Goal: Task Accomplishment & Management: Use online tool/utility

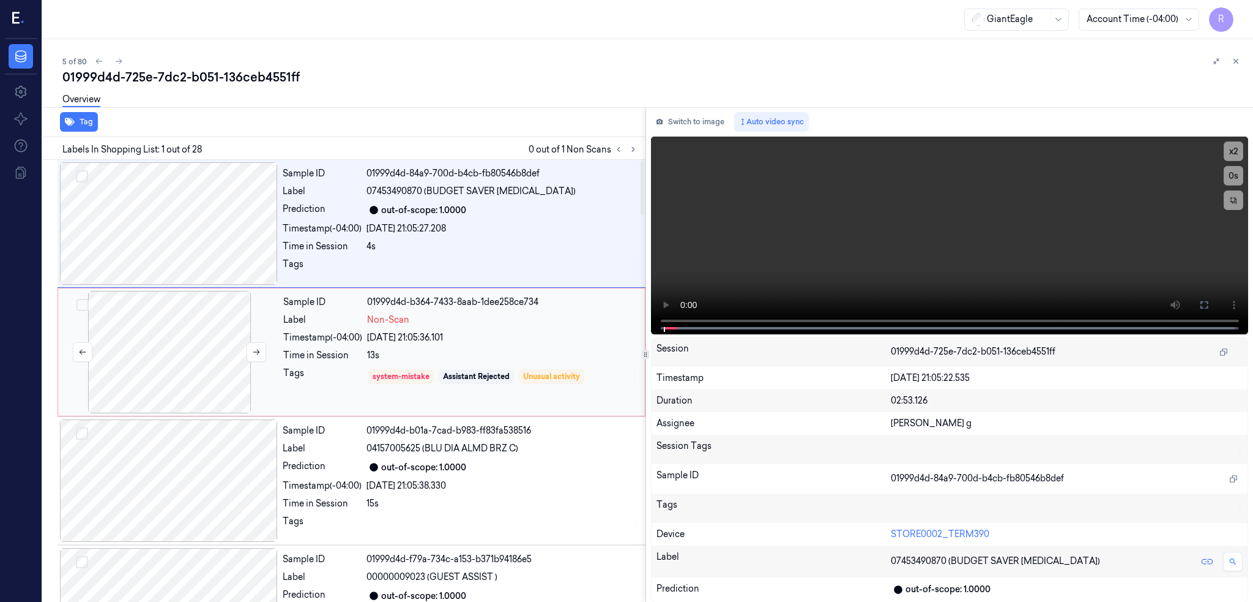
click at [144, 353] on div at bounding box center [170, 352] width 218 height 122
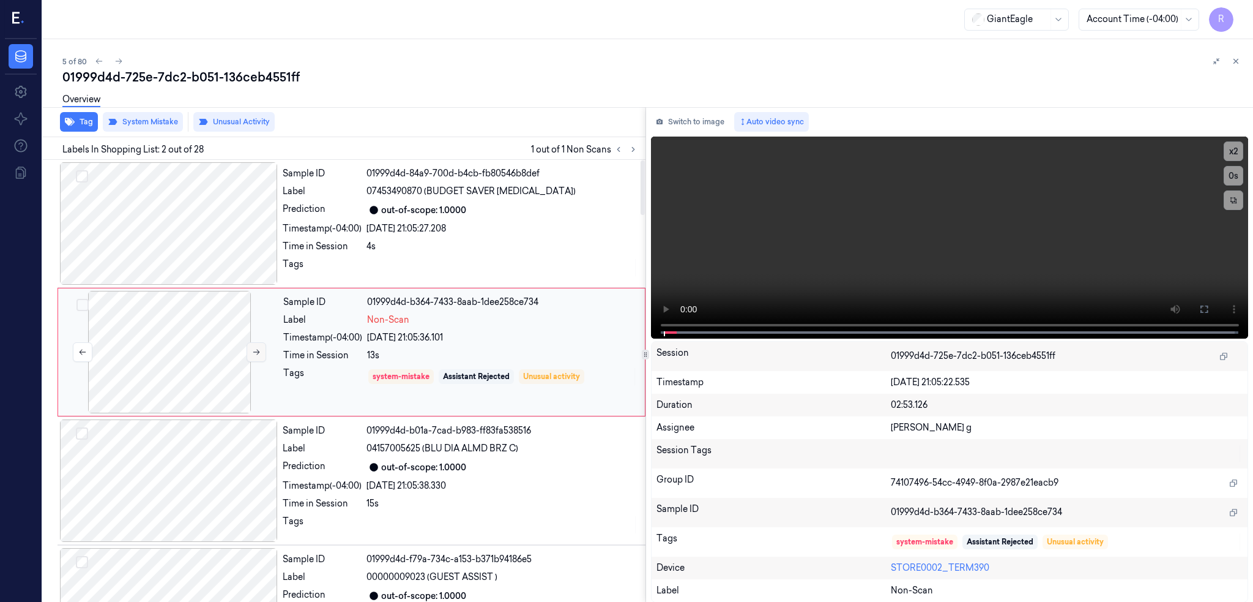
click at [261, 356] on button at bounding box center [257, 352] width 20 height 20
click at [204, 226] on div at bounding box center [169, 223] width 218 height 122
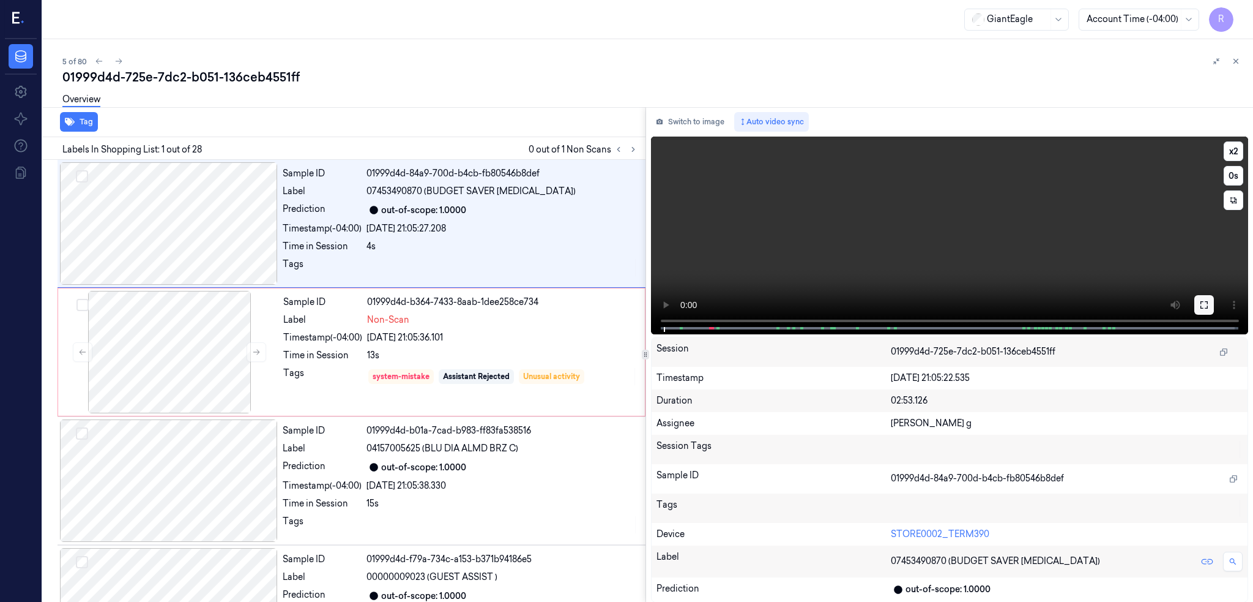
click at [1208, 307] on icon at bounding box center [1204, 304] width 7 height 7
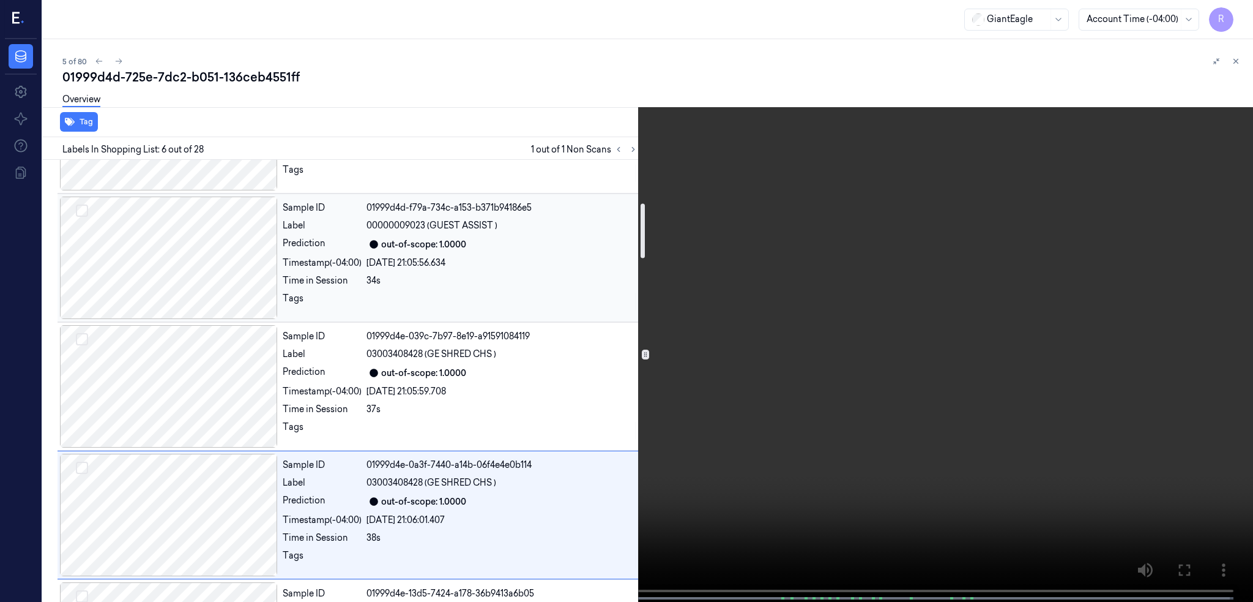
scroll to position [270, 0]
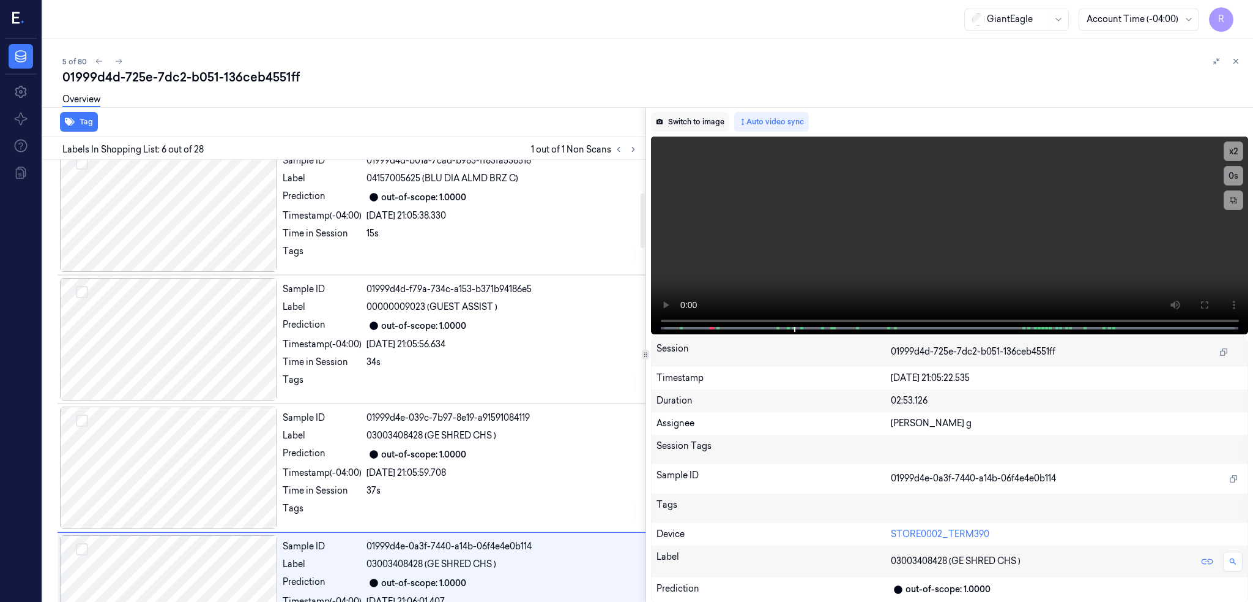
click at [702, 124] on button "Switch to image" at bounding box center [690, 122] width 78 height 20
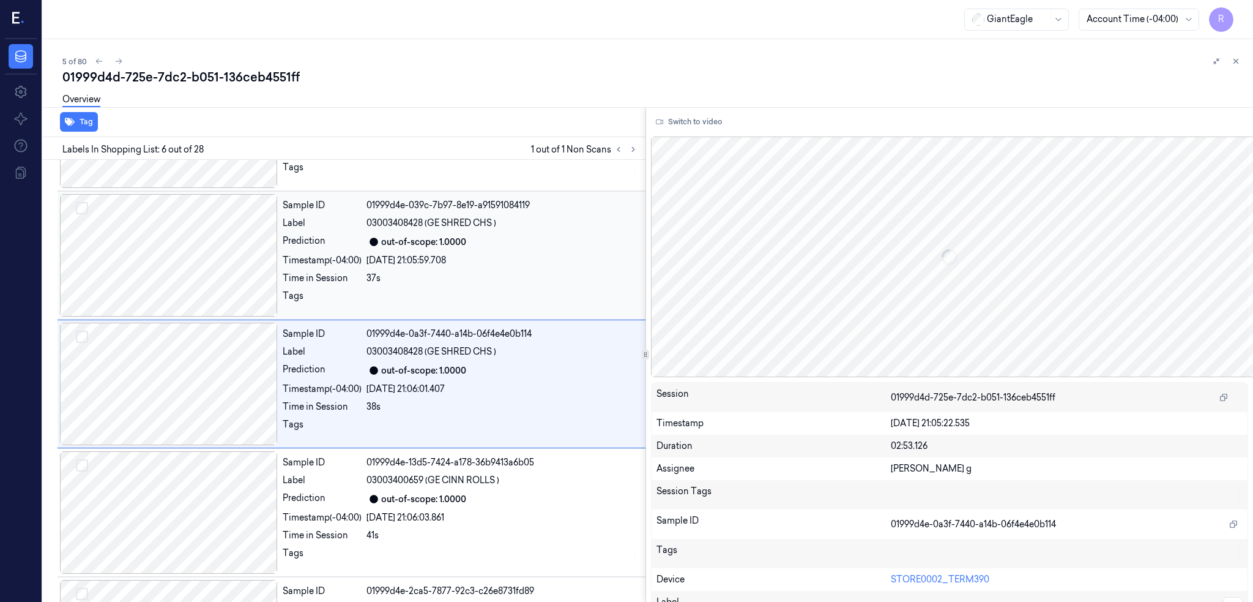
scroll to position [485, 0]
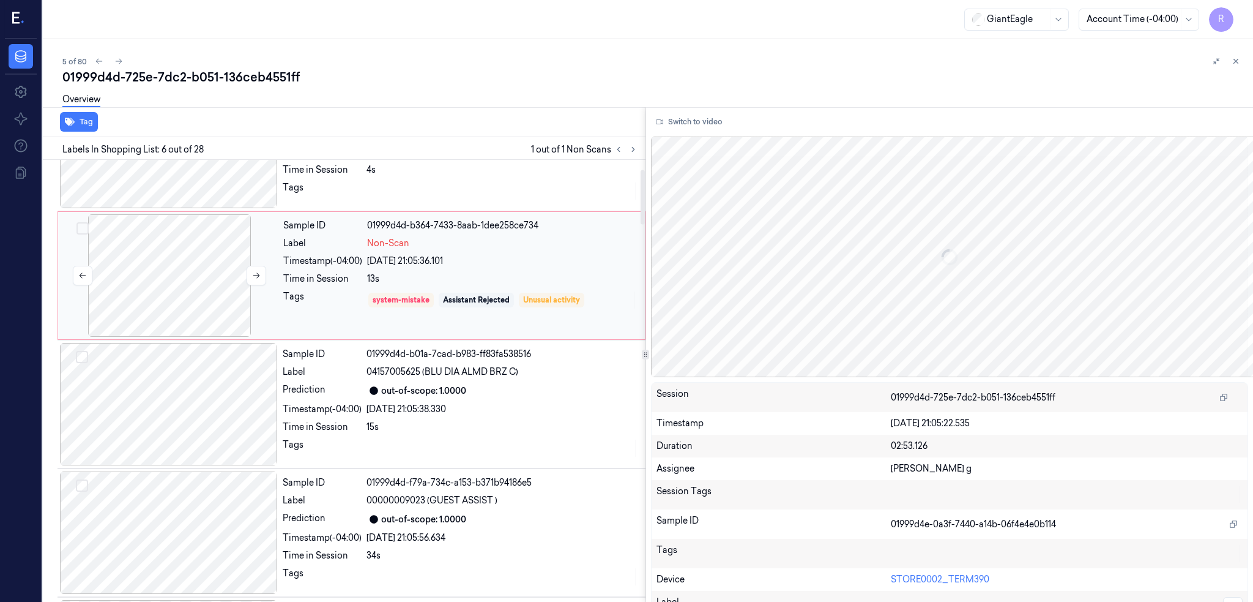
click at [182, 312] on div at bounding box center [170, 275] width 218 height 122
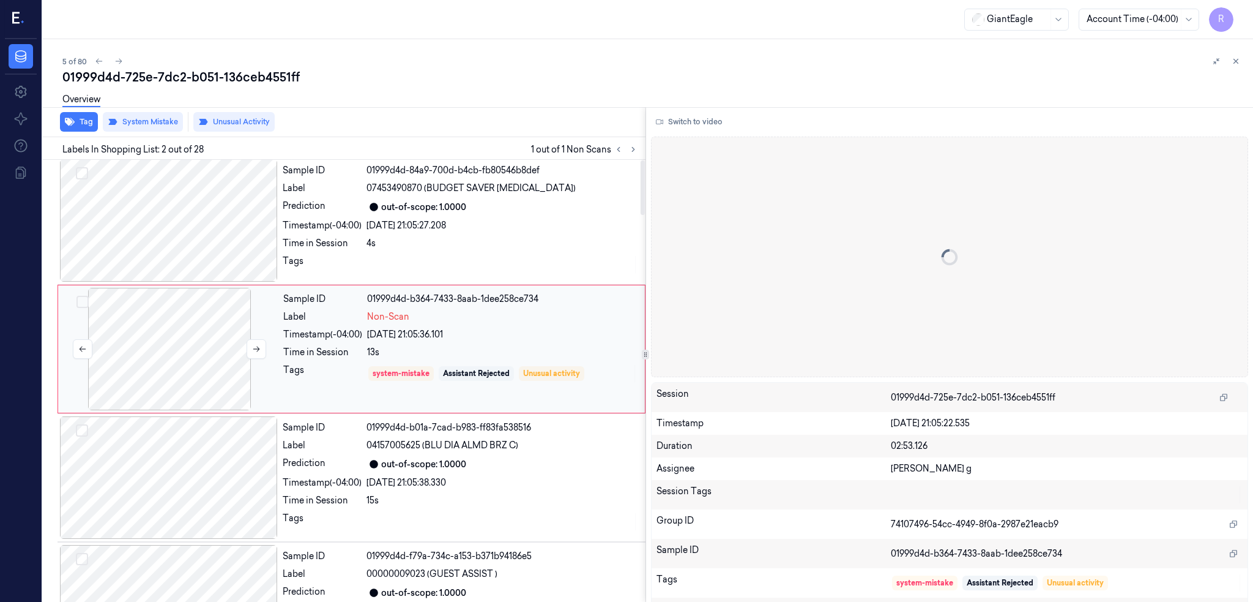
scroll to position [0, 0]
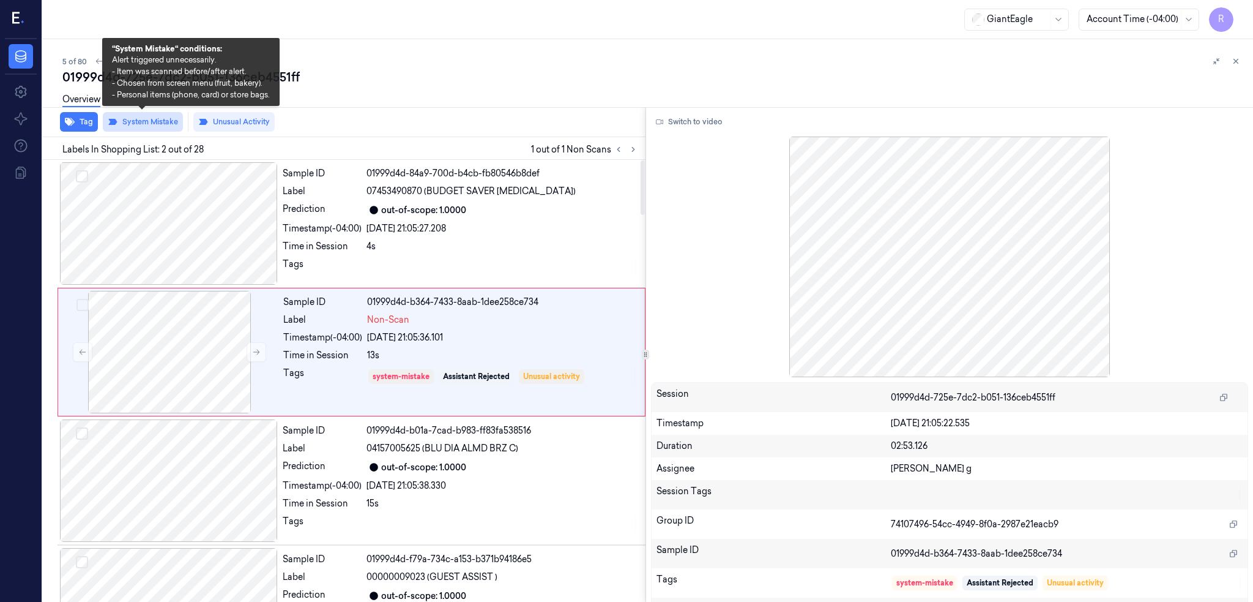
click at [148, 125] on button "System Mistake" at bounding box center [143, 122] width 80 height 20
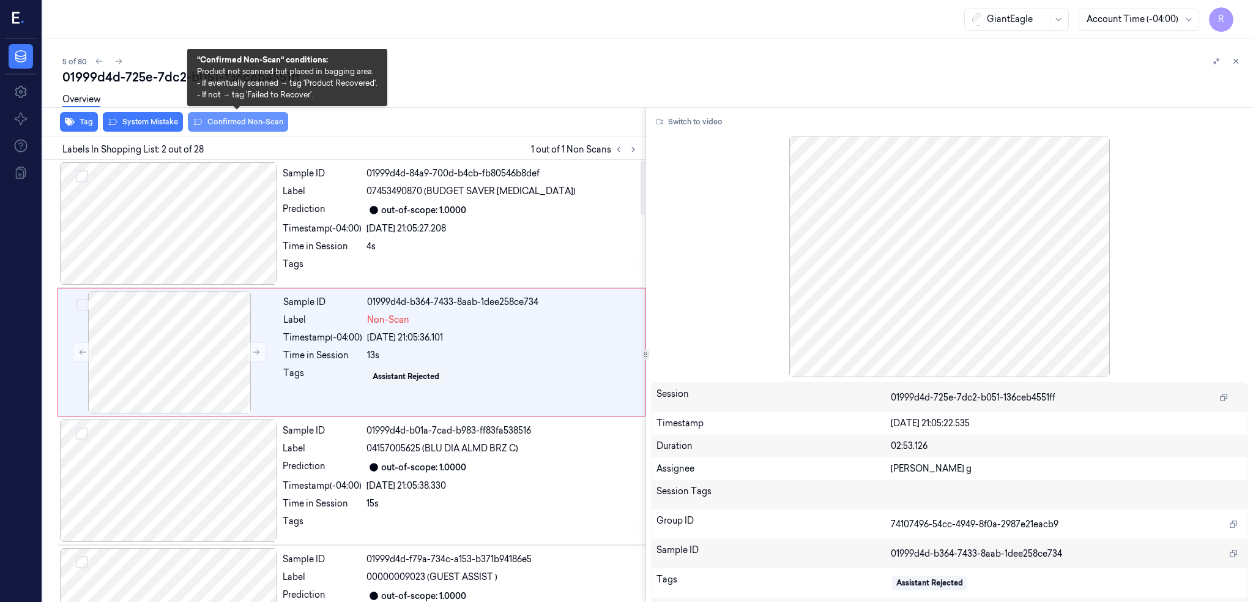
click at [258, 121] on button "Confirmed Non-Scan" at bounding box center [238, 122] width 100 height 20
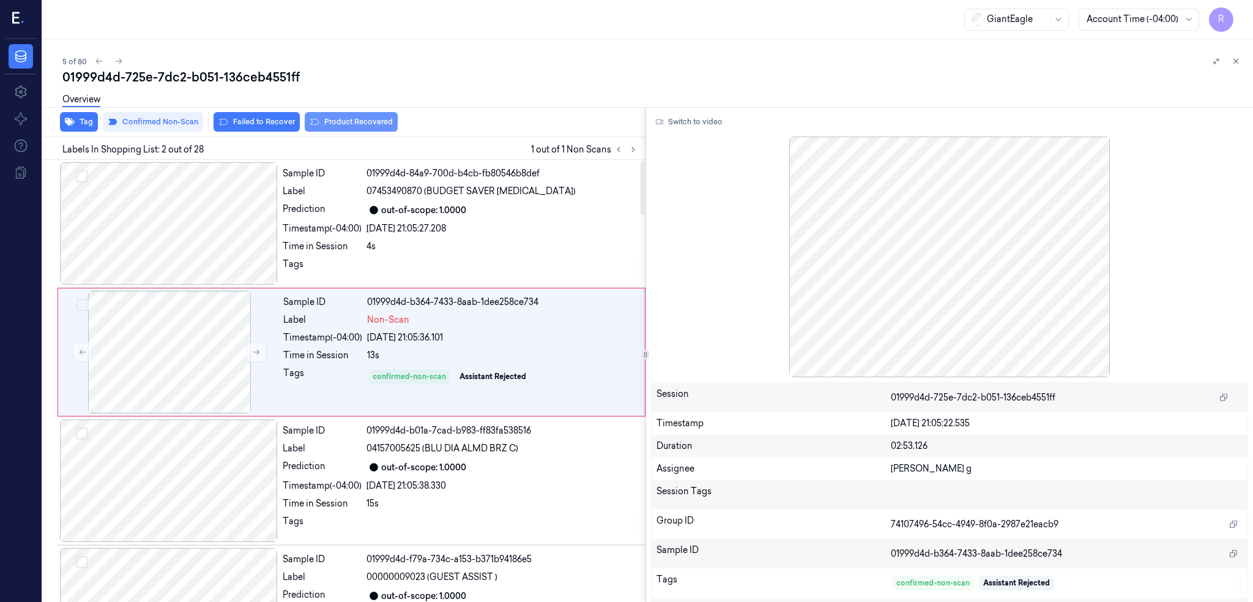
click at [356, 120] on button "Product Recovered" at bounding box center [351, 122] width 93 height 20
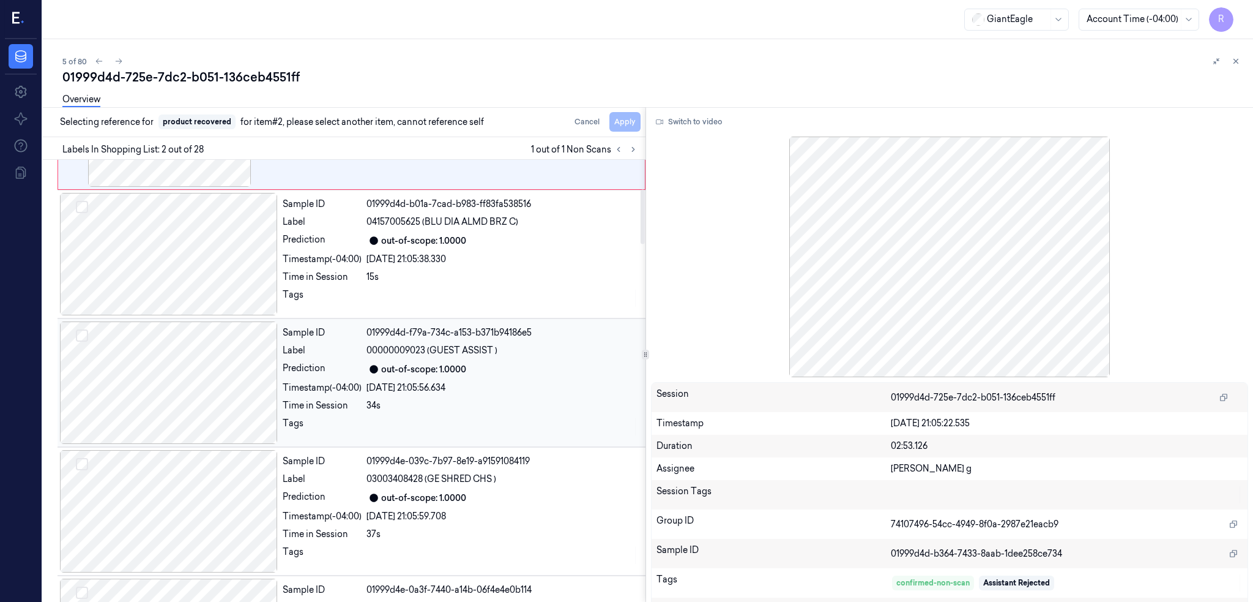
scroll to position [245, 0]
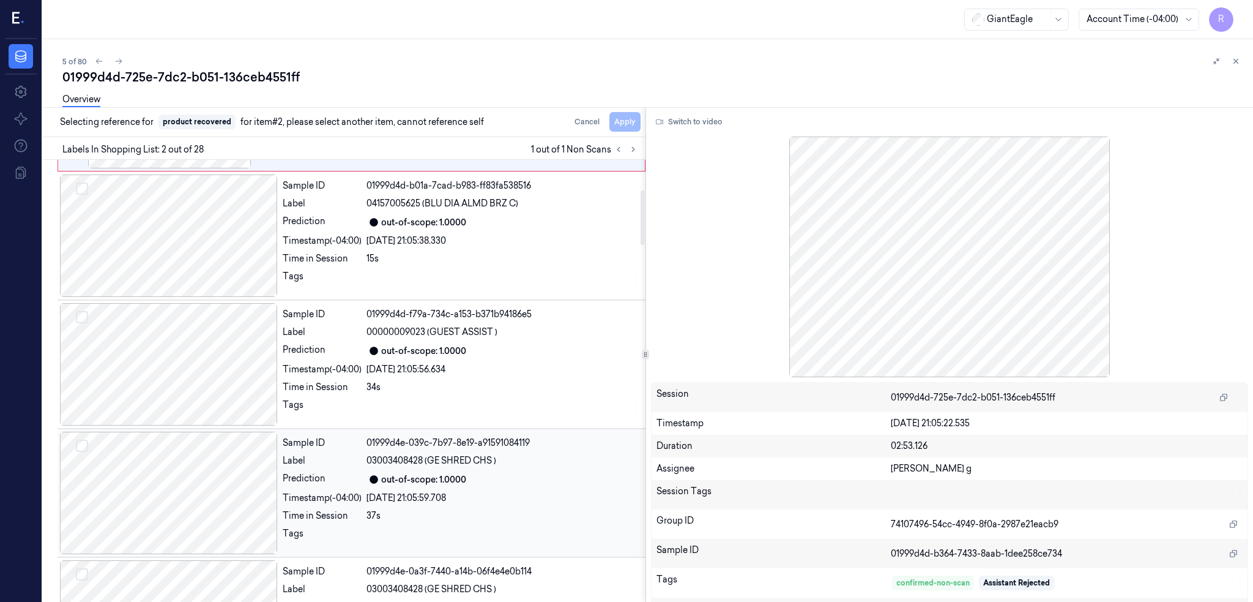
click at [210, 495] on div at bounding box center [169, 492] width 218 height 122
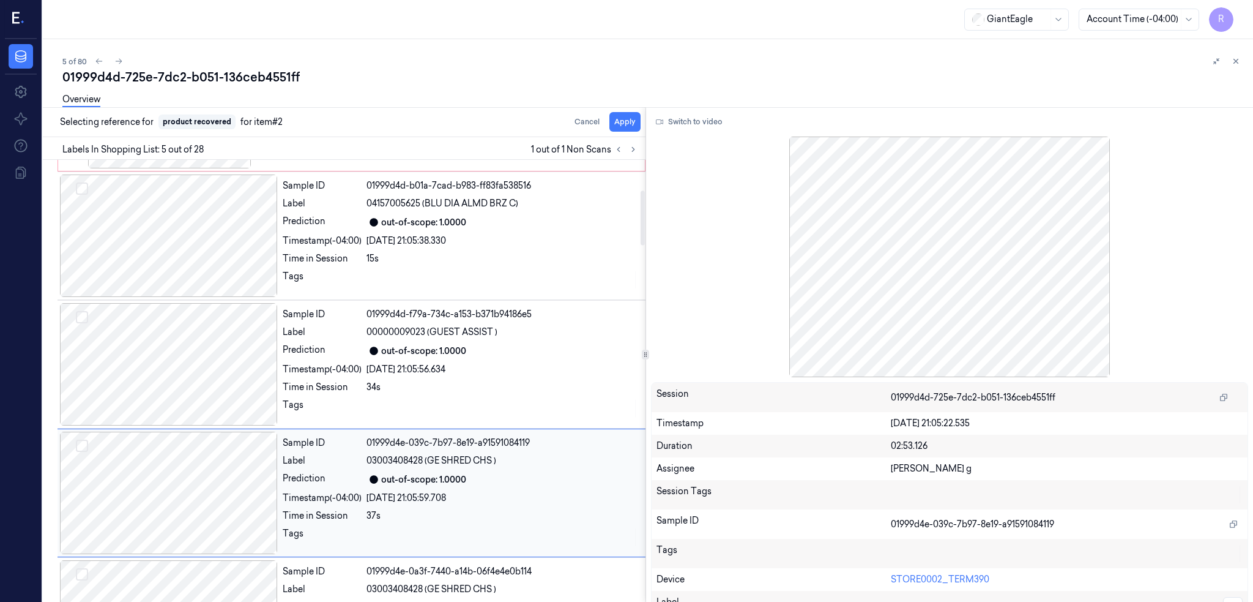
scroll to position [356, 0]
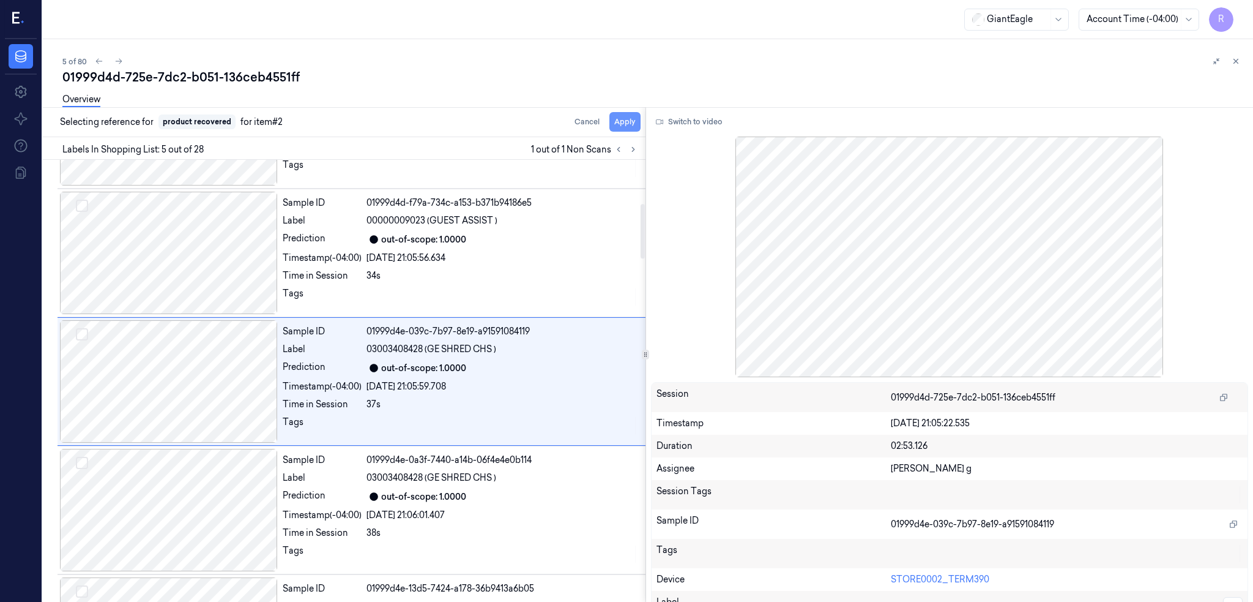
click at [641, 121] on button "Apply" at bounding box center [624, 122] width 31 height 20
click at [231, 78] on div "01999d4d-725e-7dc2-b051-136ceb4551ff" at bounding box center [652, 77] width 1181 height 17
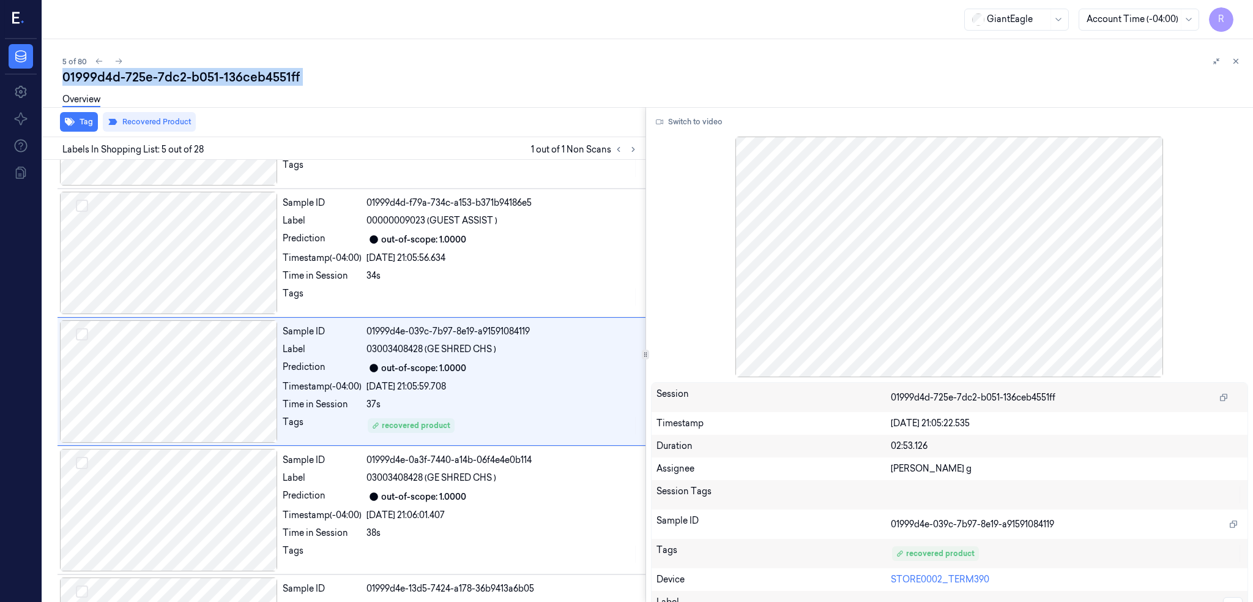
click at [231, 78] on div "01999d4d-725e-7dc2-b051-136ceb4551ff" at bounding box center [652, 77] width 1181 height 17
copy div "136ceb4551ff"
